Goal: Find specific page/section: Locate item on page

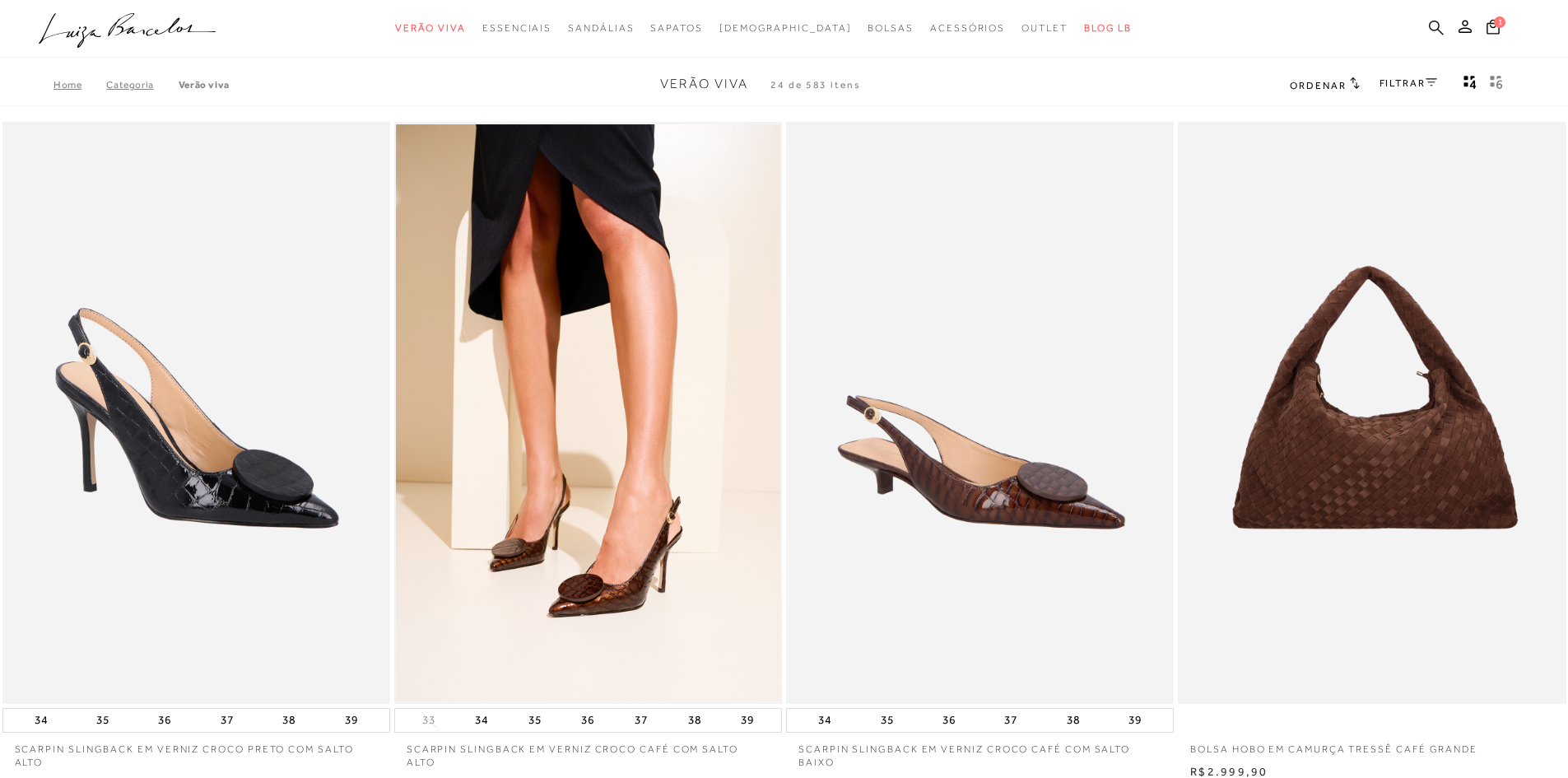
click at [1429, 24] on icon at bounding box center [1436, 27] width 15 height 15
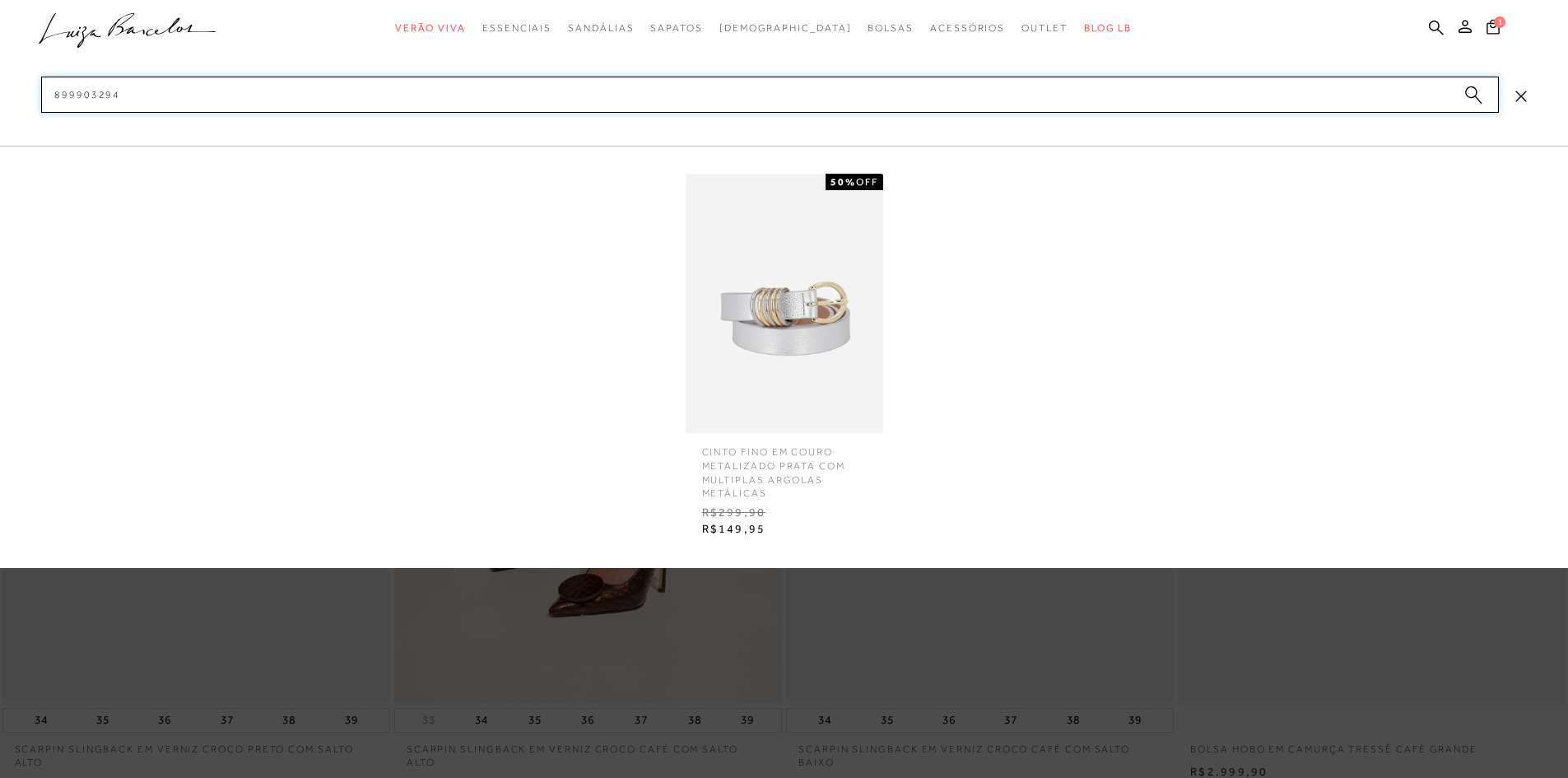
type input "899903294"
click at [777, 305] on img at bounding box center [784, 303] width 197 height 259
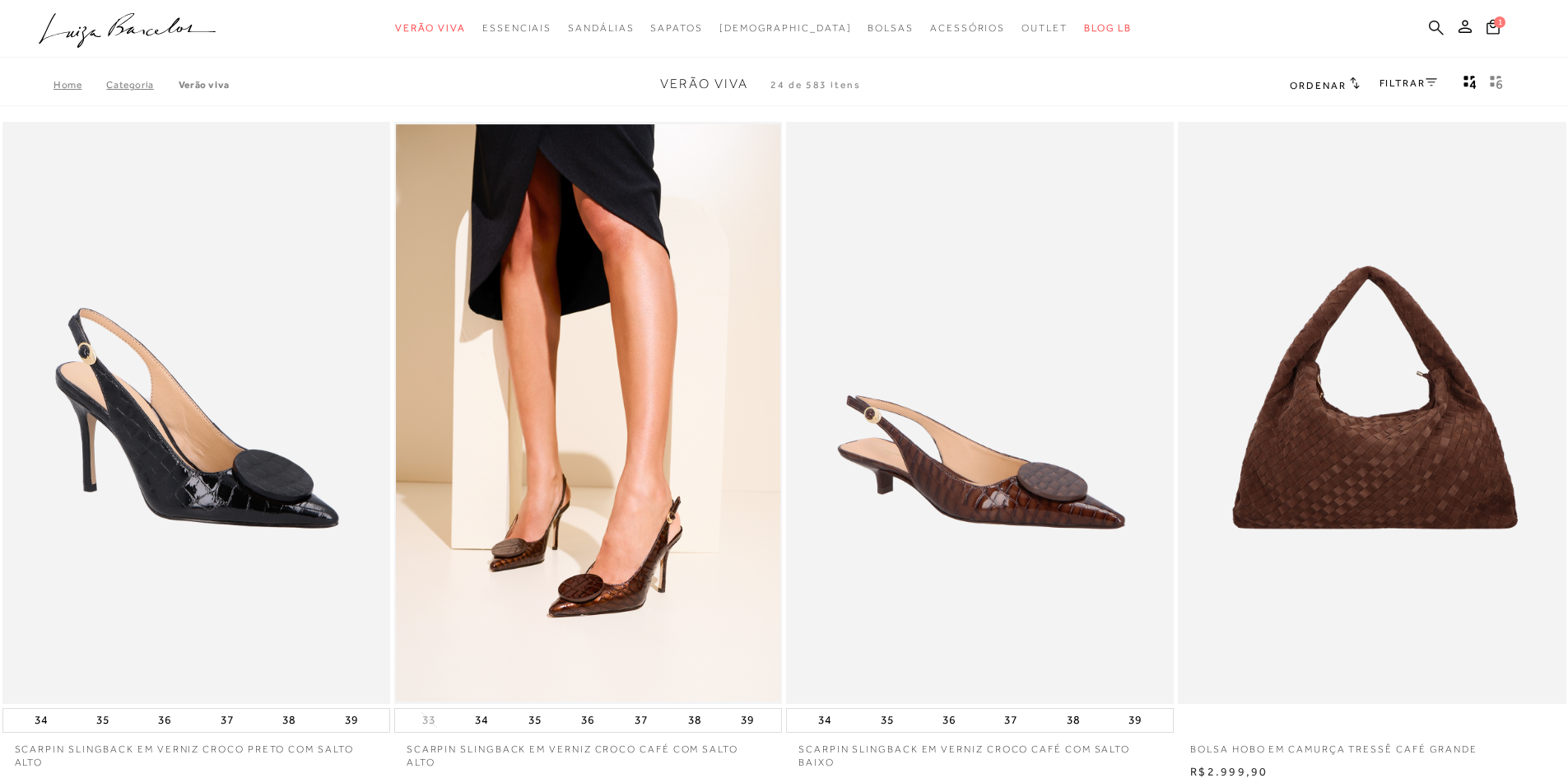
click at [1442, 27] on icon at bounding box center [1436, 27] width 15 height 15
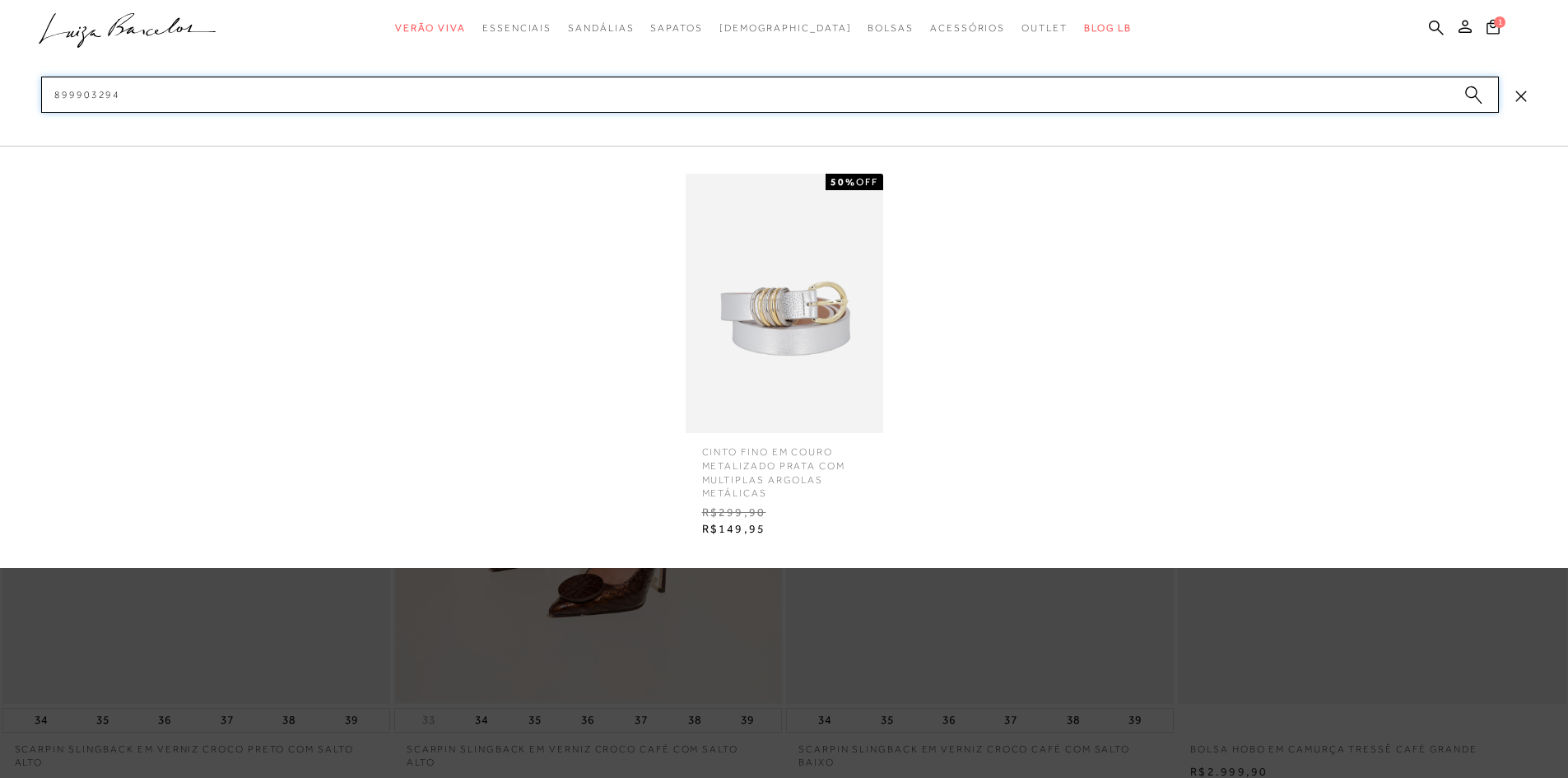
type input "899903294"
